Goal: Navigation & Orientation: Find specific page/section

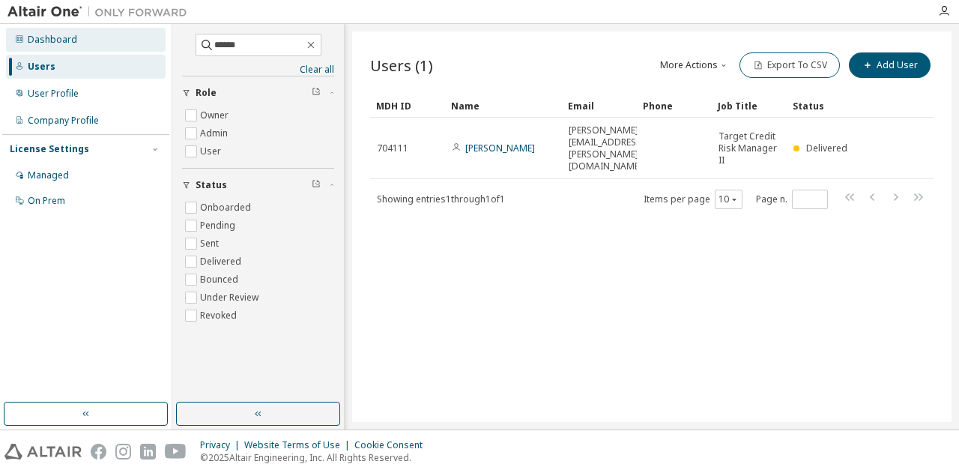
click at [40, 45] on div "Dashboard" at bounding box center [52, 40] width 49 height 12
